Goal: Transaction & Acquisition: Download file/media

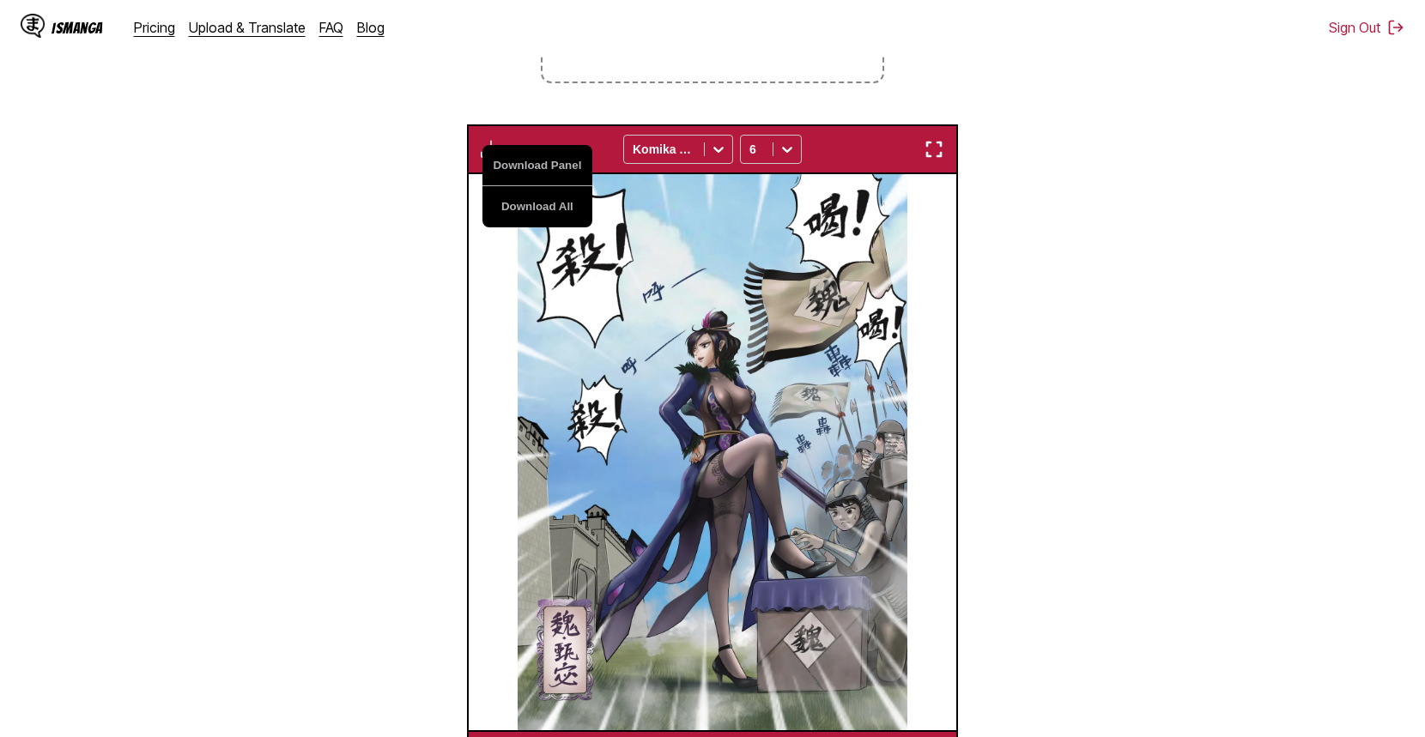
scroll to position [0, 977]
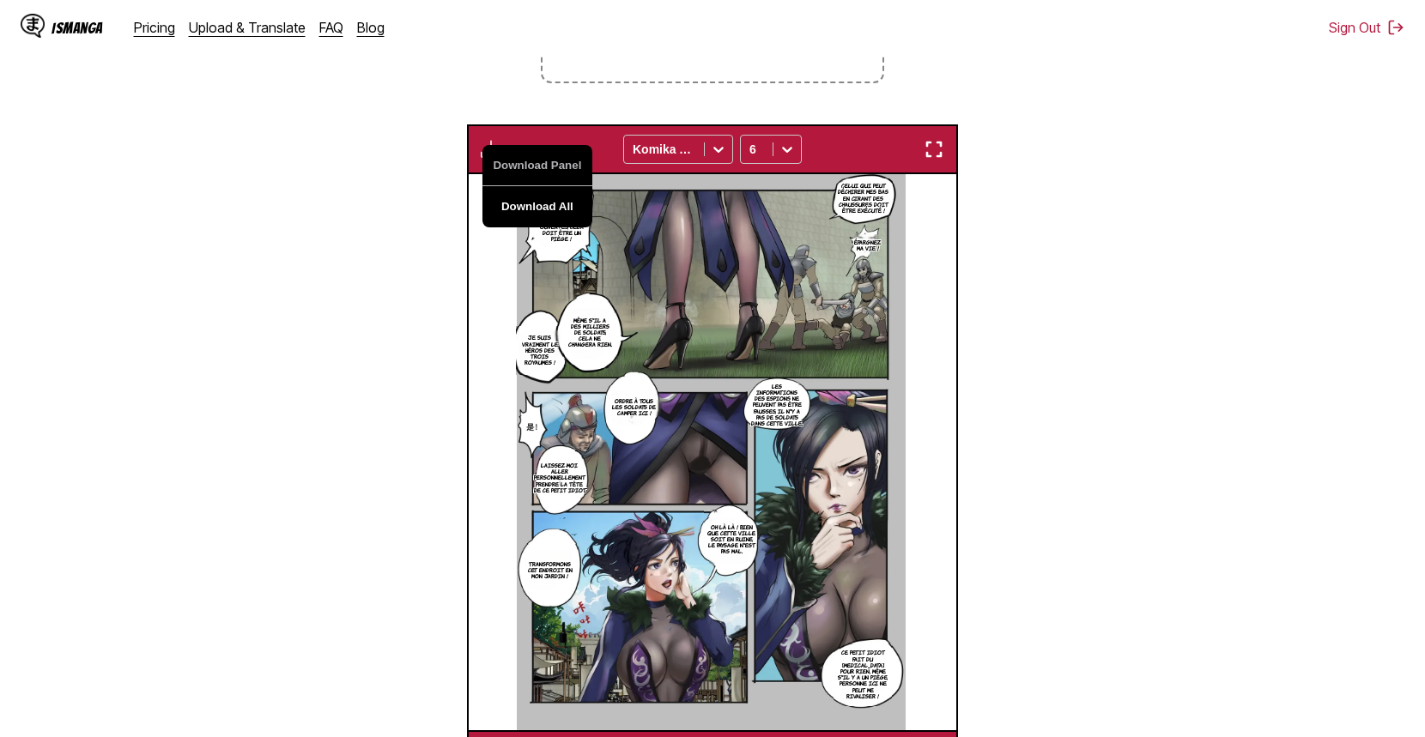
click at [523, 215] on button "Download All" at bounding box center [537, 206] width 110 height 41
